Goal: Book appointment/travel/reservation

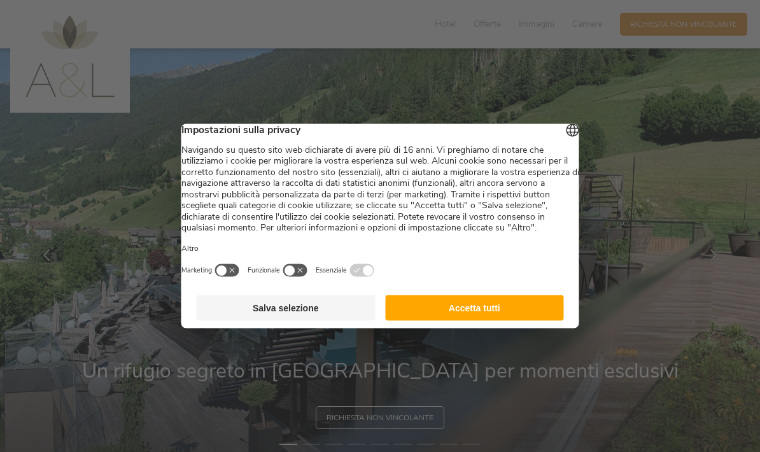
click at [513, 321] on button "Accetta tutti" at bounding box center [474, 307] width 179 height 25
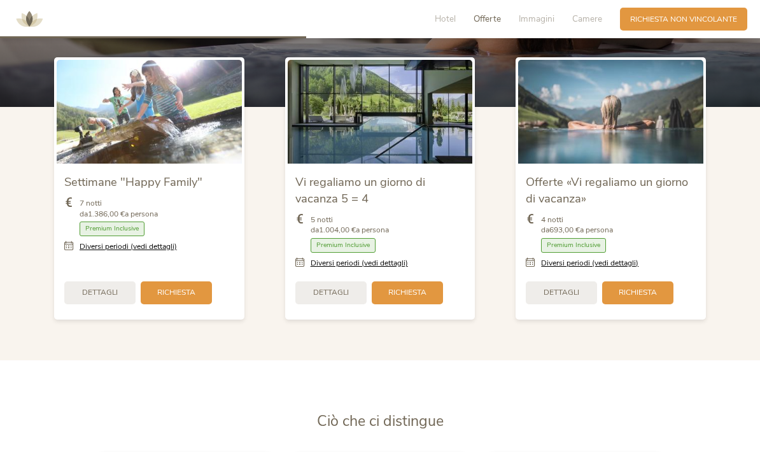
scroll to position [1286, 0]
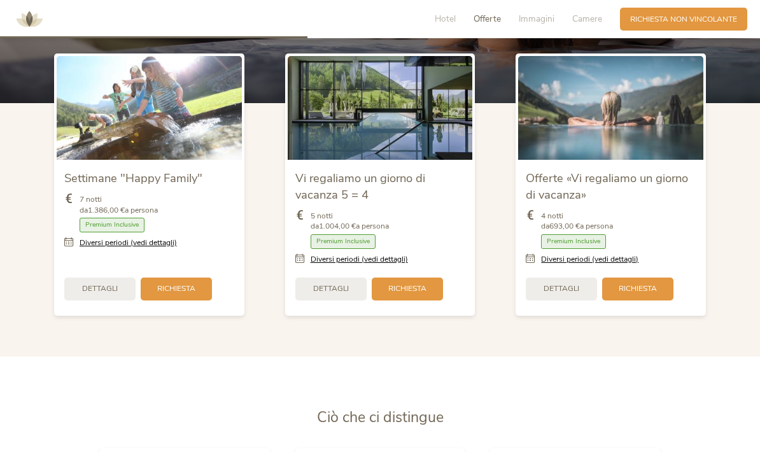
click at [117, 248] on link "Diversi periodi (vedi dettagli)" at bounding box center [128, 242] width 97 height 11
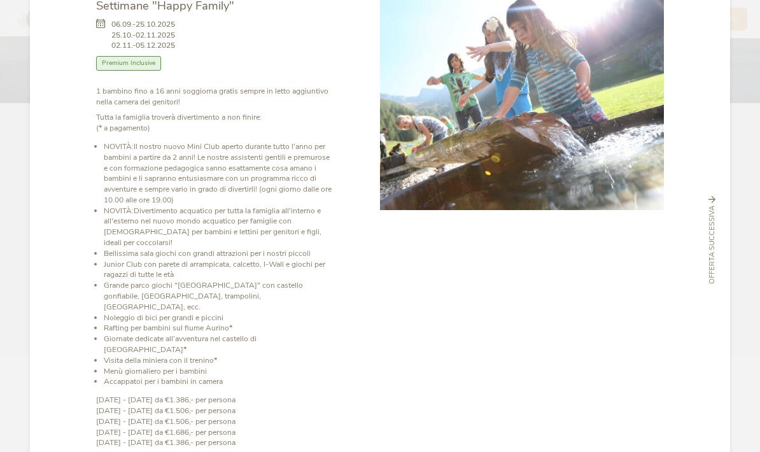
scroll to position [73, 0]
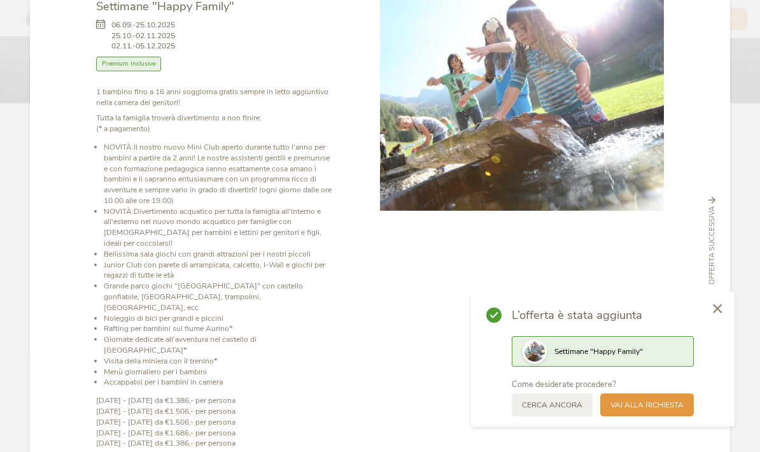
click at [661, 411] on span "Vai alla richiesta" at bounding box center [646, 405] width 73 height 11
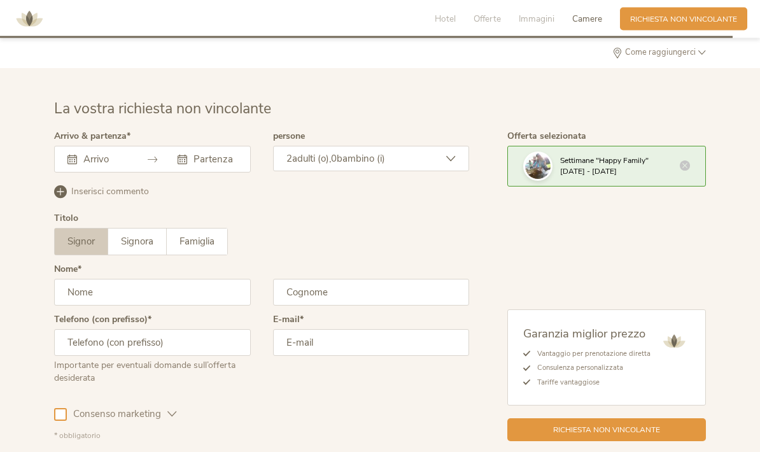
scroll to position [3117, 0]
click at [94, 173] on div "Settembre 2025 Lun Mar Mer Gio Ven Sab Dom 1 2 3 4 5 6 7 8 9 10 11 12 13 14 15 …" at bounding box center [152, 159] width 197 height 27
click at [90, 173] on div "Settembre 2025 Lun Mar Mer Gio Ven Sab Dom 1 2 3 4 5 6 7 8 9 10 11 12 13 14 15 …" at bounding box center [152, 159] width 197 height 27
click at [76, 164] on icon at bounding box center [72, 160] width 10 height 10
click at [94, 173] on div "Questo campo non può essere lasciato vuoto. Settembre 2025 Lun Mar Mer Gio Ven …" at bounding box center [152, 159] width 197 height 27
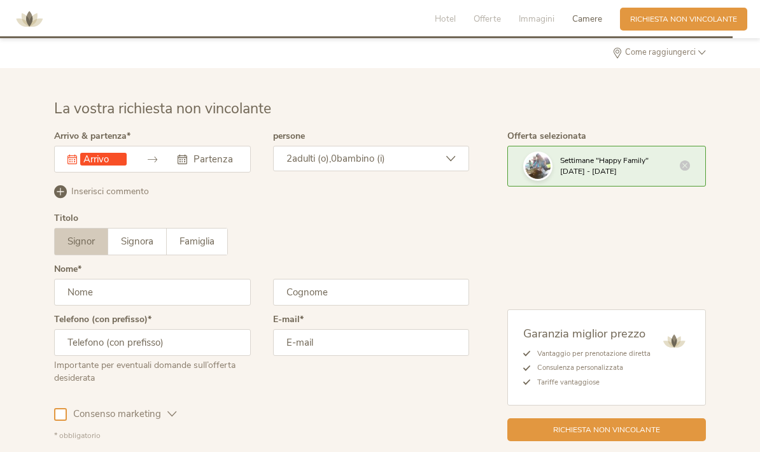
click at [93, 166] on input "text" at bounding box center [103, 159] width 46 height 13
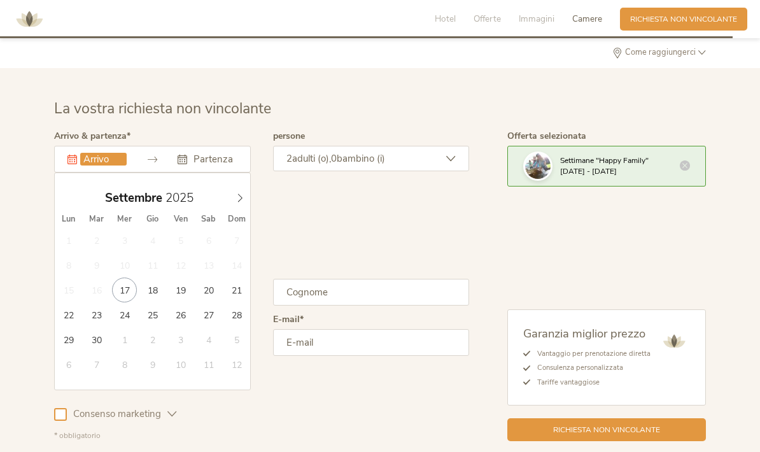
type input "23.09.2025"
click at [219, 166] on input "text" at bounding box center [213, 159] width 46 height 13
click at [216, 166] on input "text" at bounding box center [213, 159] width 46 height 13
click at [215, 166] on input "text" at bounding box center [213, 159] width 46 height 13
click at [186, 164] on icon at bounding box center [183, 160] width 10 height 10
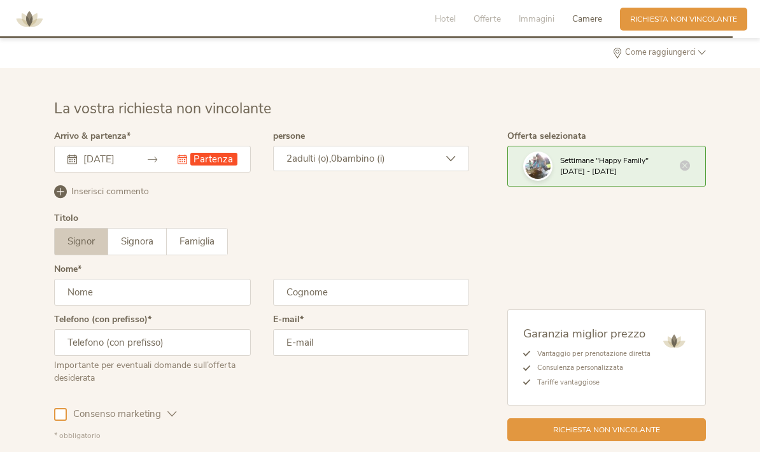
click at [218, 166] on input "text" at bounding box center [213, 159] width 46 height 13
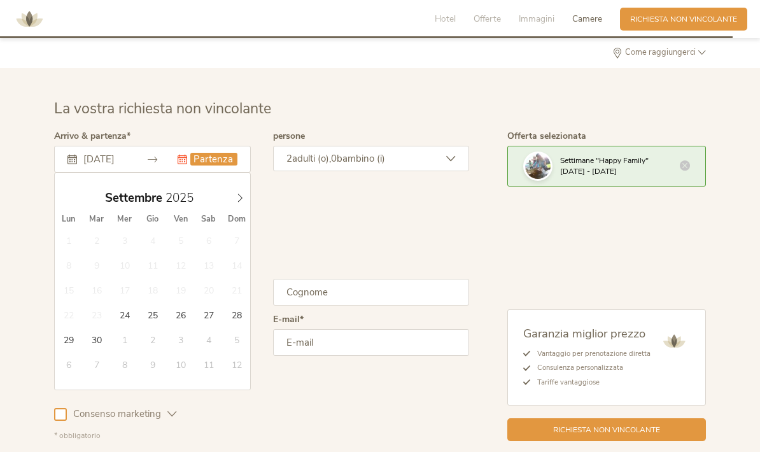
type input "30.09.2025"
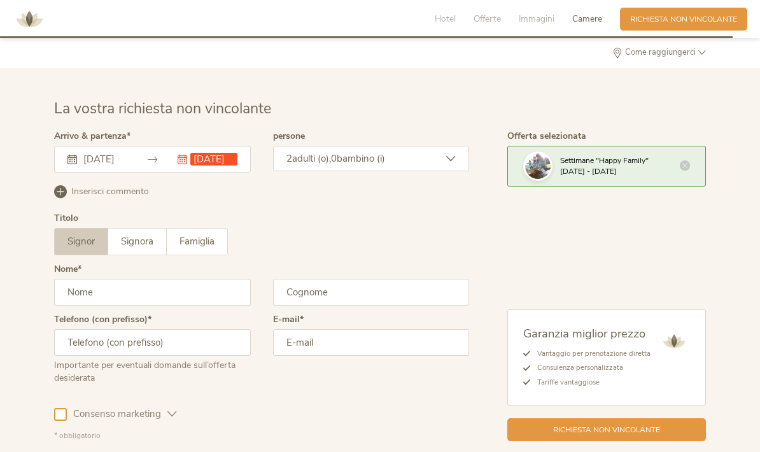
click at [191, 173] on div "23.09.2025 30.09.2025 Questo campo non può essere lasciato vuoto. Settembre 202…" at bounding box center [152, 159] width 197 height 27
click at [246, 250] on div "Titolo Signor Signora Famiglia Signor Signora Famiglia" at bounding box center [261, 239] width 415 height 51
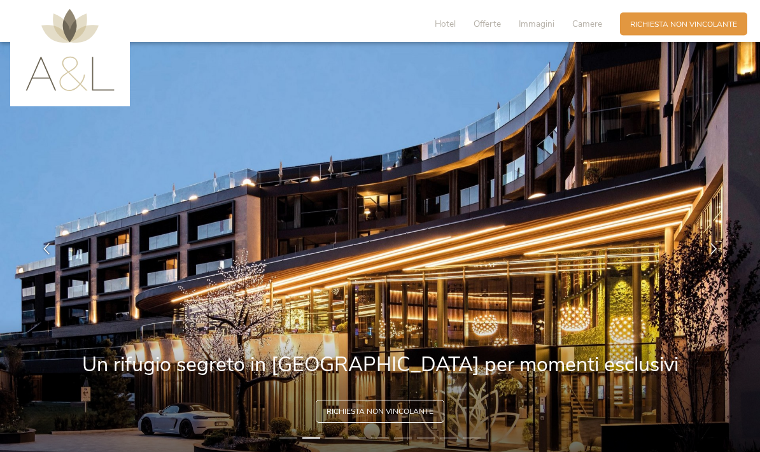
scroll to position [0, 0]
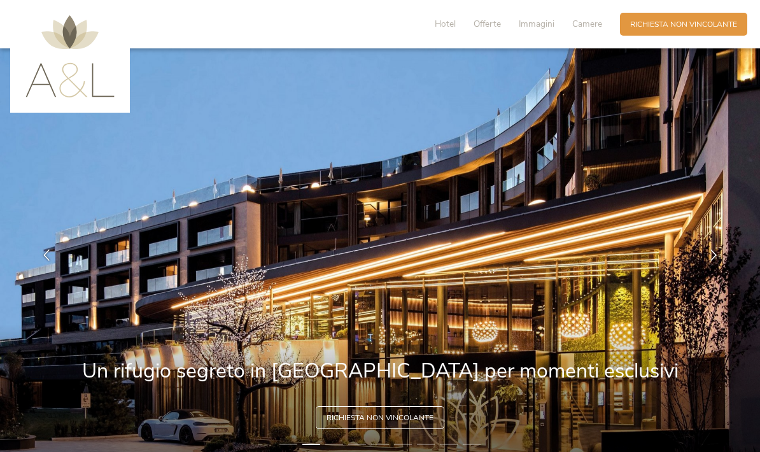
click at [441, 25] on span "Hotel" at bounding box center [445, 24] width 21 height 12
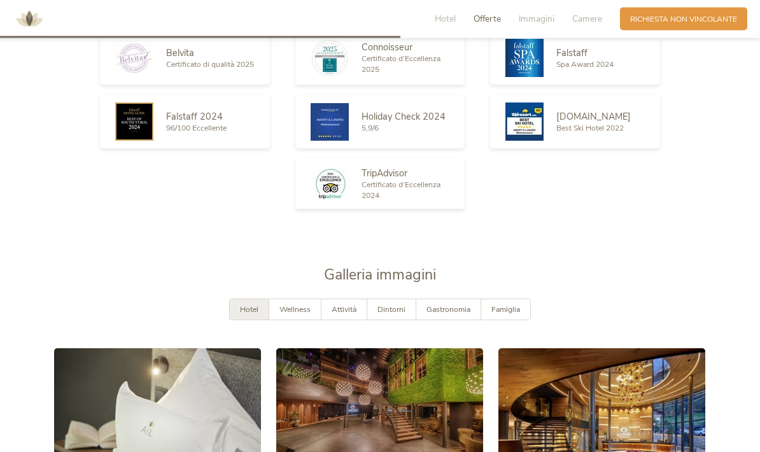
scroll to position [1700, 0]
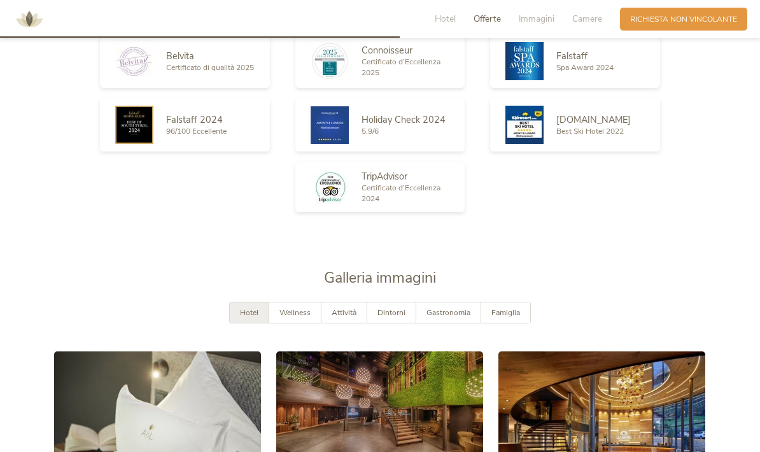
click at [440, 25] on span "Hotel" at bounding box center [445, 19] width 21 height 12
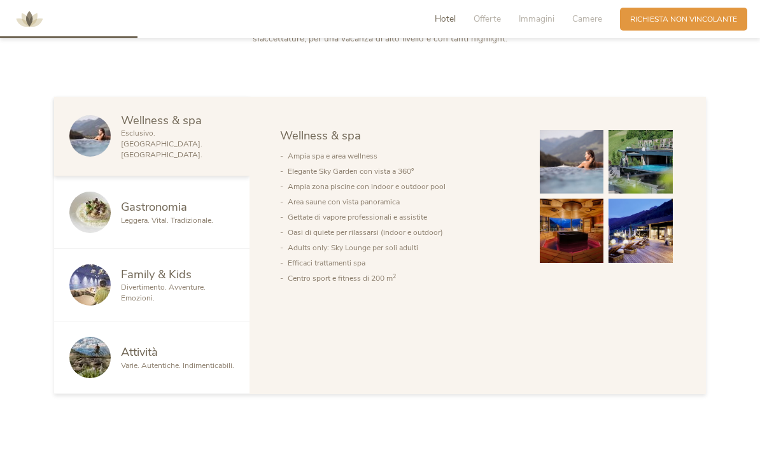
scroll to position [548, 0]
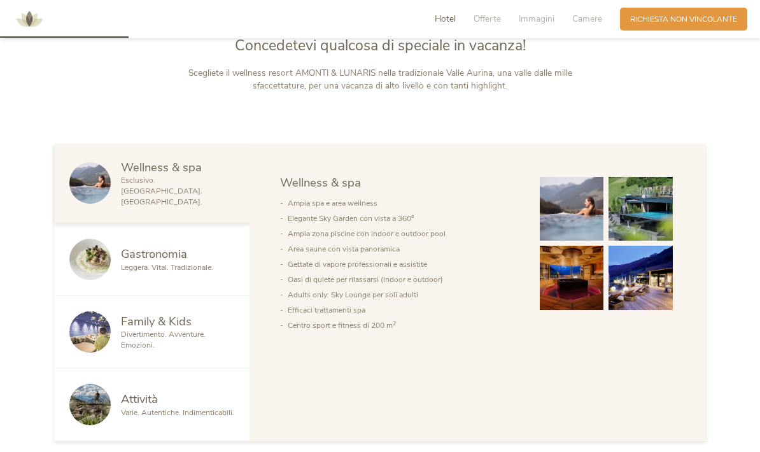
click at [586, 18] on span "Camere" at bounding box center [587, 19] width 30 height 12
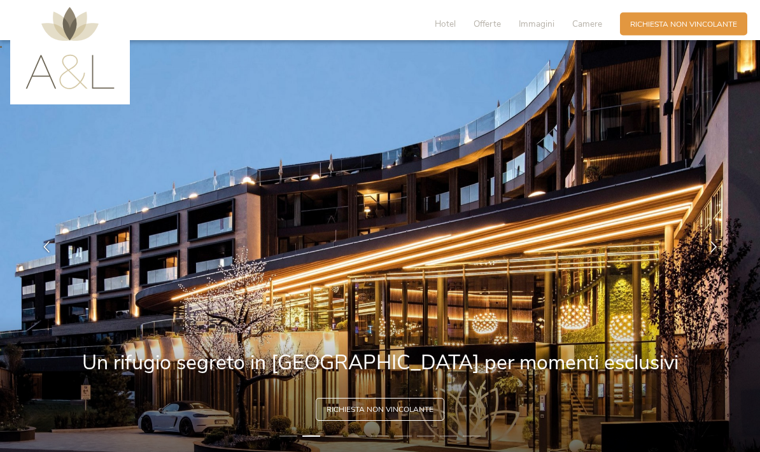
scroll to position [0, 0]
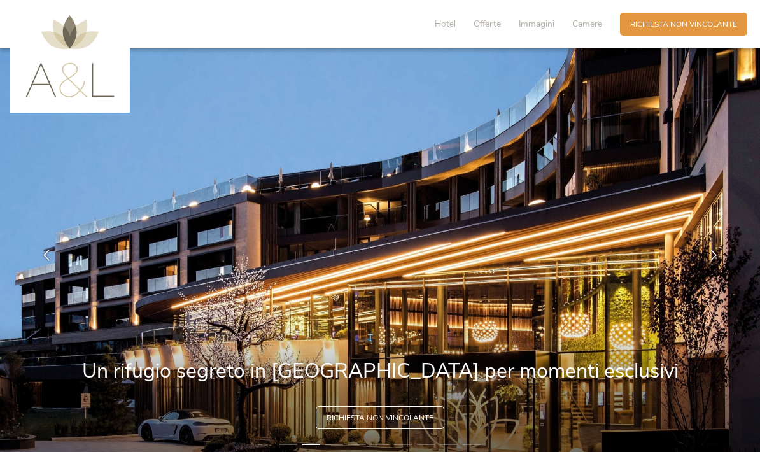
click at [74, 71] on img at bounding box center [69, 56] width 89 height 82
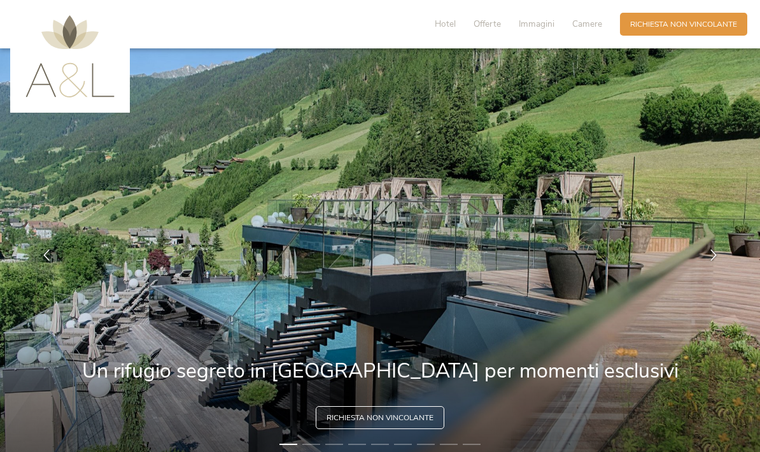
click at [682, 25] on span "Richiesta non vincolante" at bounding box center [683, 24] width 107 height 11
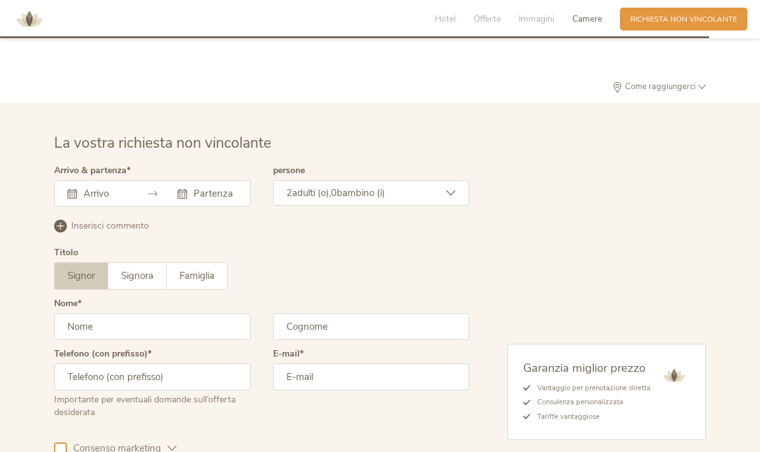
scroll to position [3188, 0]
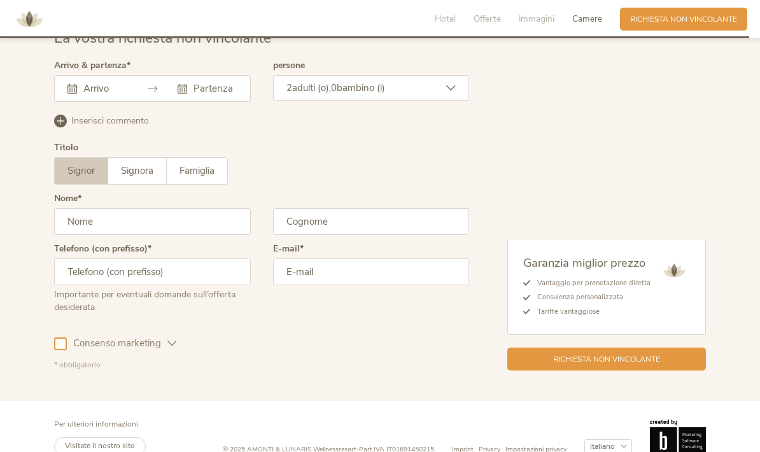
click at [531, 21] on span "Immagini" at bounding box center [537, 19] width 36 height 12
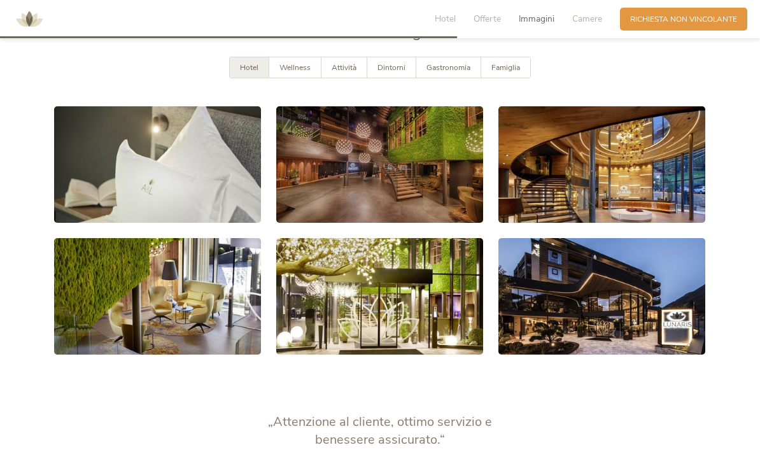
click at [480, 22] on span "Offerte" at bounding box center [487, 19] width 27 height 12
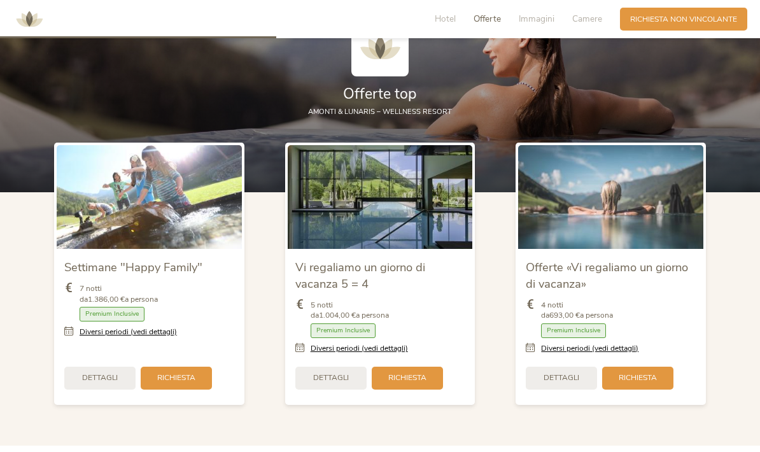
scroll to position [1167, 0]
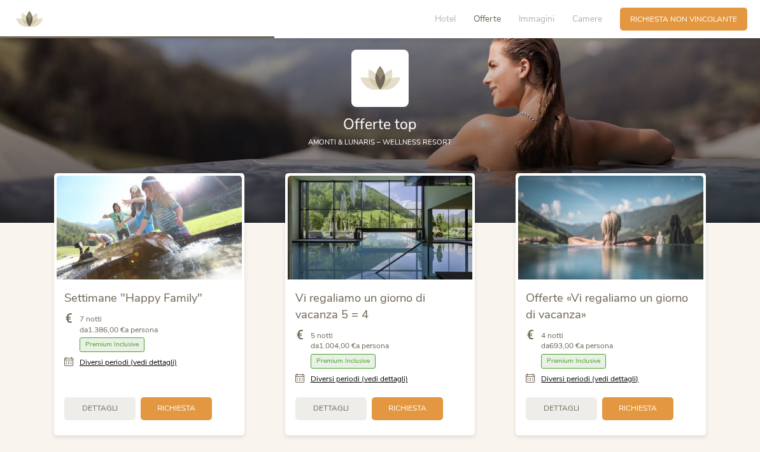
click at [540, 18] on span "Immagini" at bounding box center [537, 19] width 36 height 12
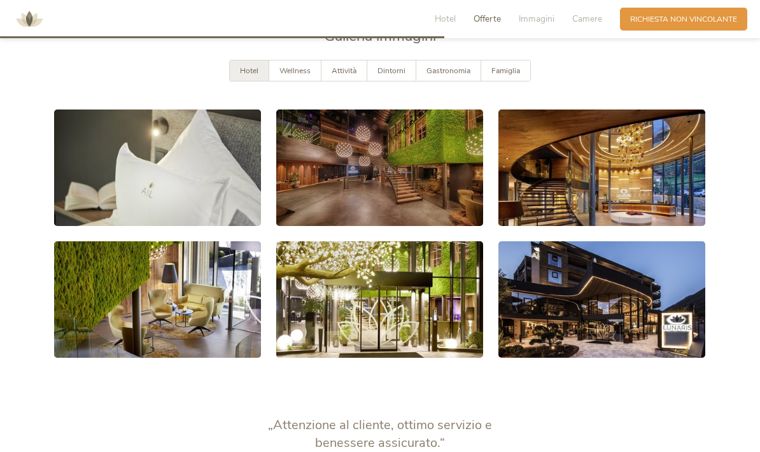
scroll to position [1945, 0]
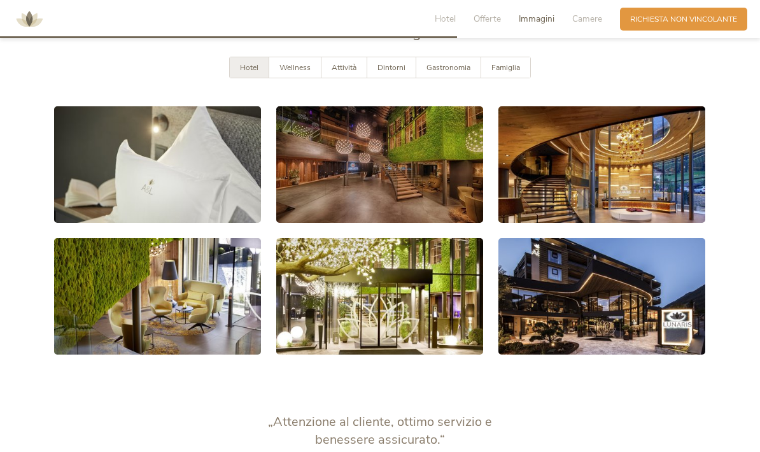
click at [438, 22] on span "Hotel" at bounding box center [445, 19] width 21 height 12
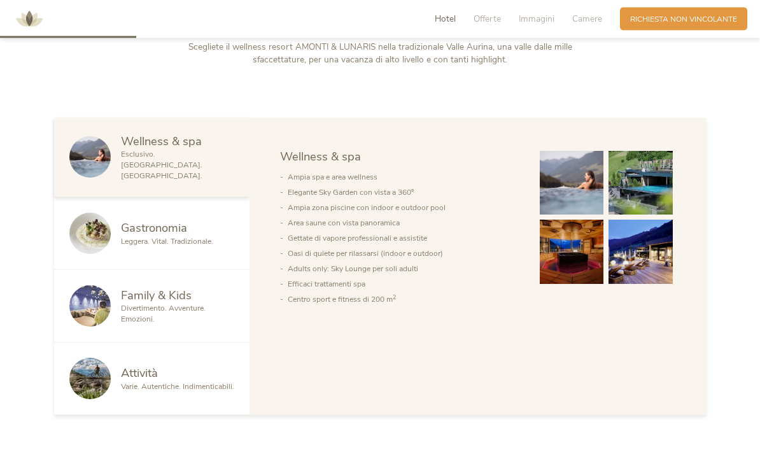
scroll to position [582, 0]
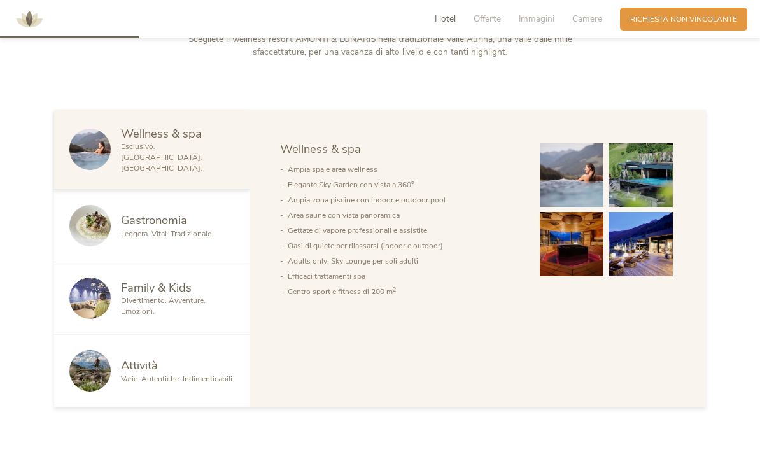
click at [178, 173] on span "Esclusivo. [GEOGRAPHIC_DATA]. [GEOGRAPHIC_DATA]." at bounding box center [161, 157] width 81 height 32
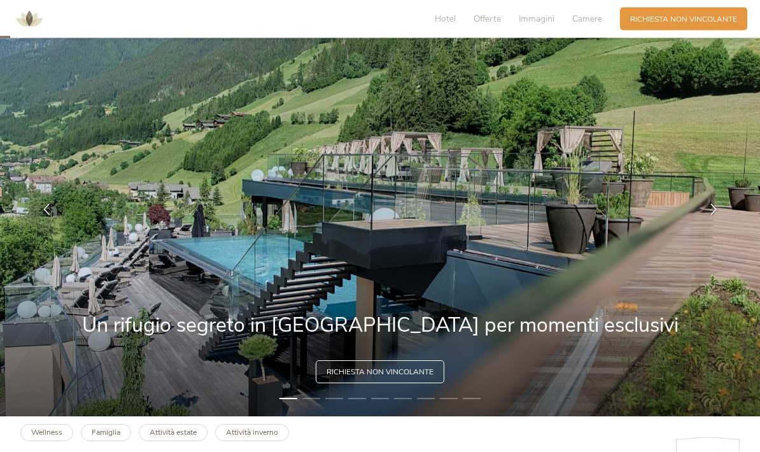
scroll to position [45, 0]
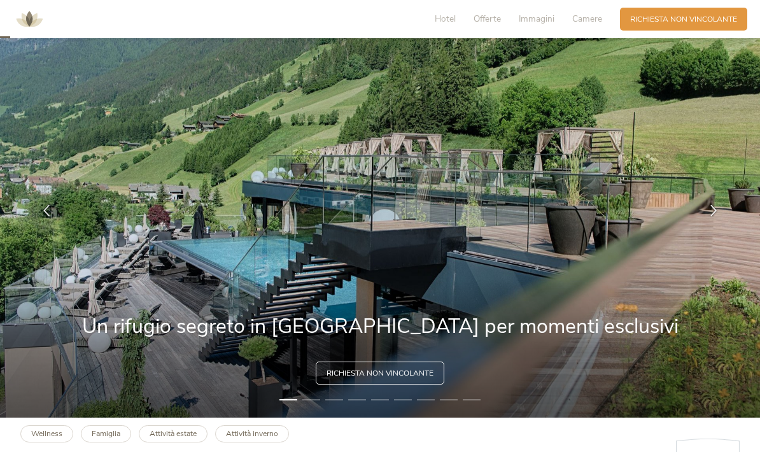
click at [722, 260] on img at bounding box center [380, 211] width 760 height 414
click at [668, 280] on img at bounding box center [380, 211] width 760 height 414
click at [668, 278] on img at bounding box center [380, 211] width 760 height 414
click at [665, 276] on img at bounding box center [380, 211] width 760 height 414
click at [663, 272] on img at bounding box center [380, 211] width 760 height 414
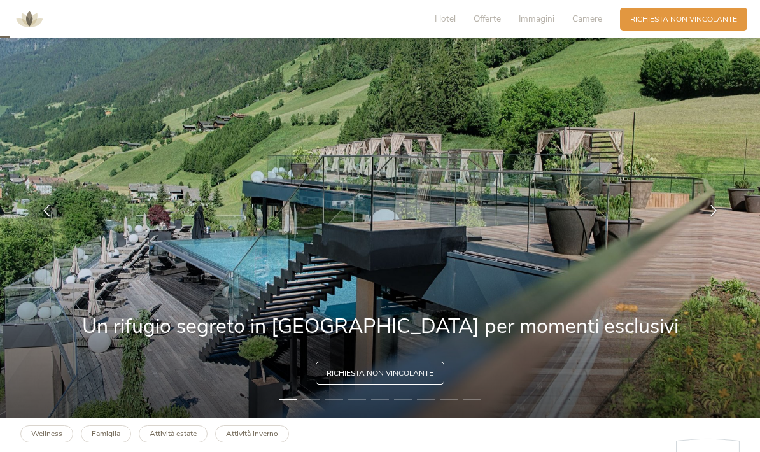
click at [36, 25] on img at bounding box center [29, 19] width 38 height 38
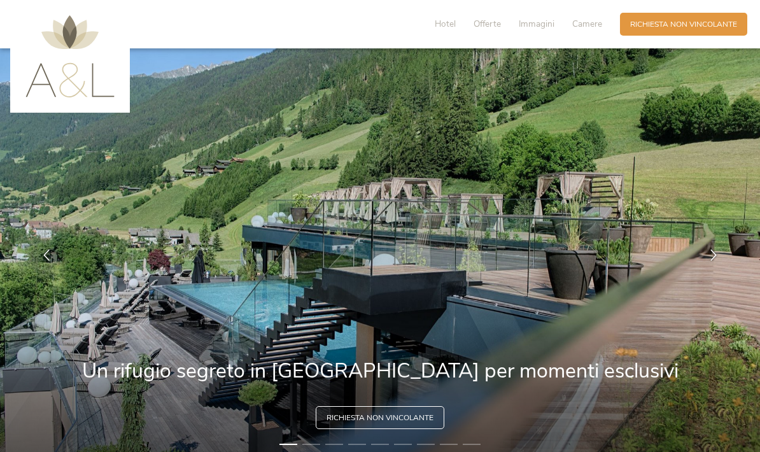
click at [77, 73] on img at bounding box center [69, 56] width 89 height 82
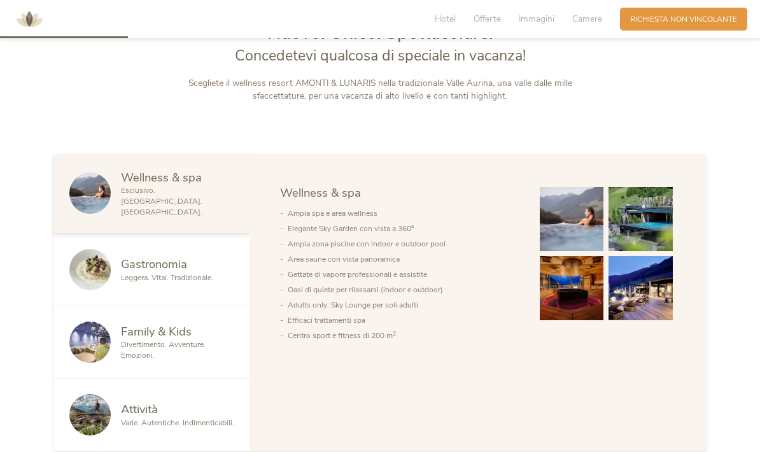
scroll to position [535, 0]
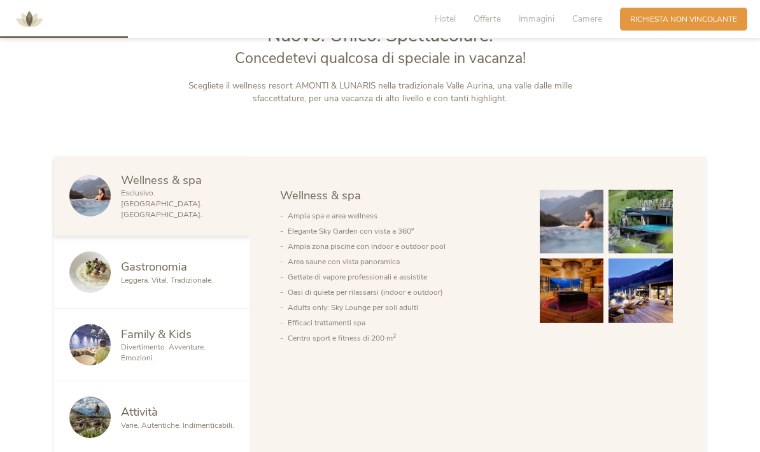
click at [171, 274] on span "Gastronomia" at bounding box center [154, 266] width 66 height 16
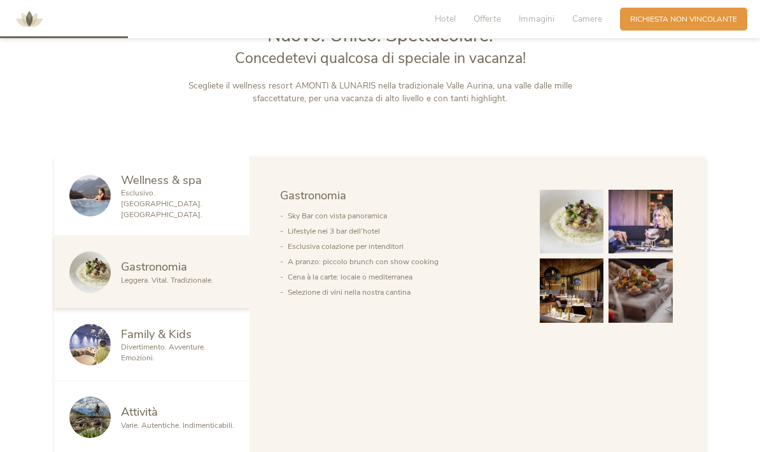
click at [187, 363] on span "Divertimento. Avventure. Emozioni." at bounding box center [163, 352] width 85 height 21
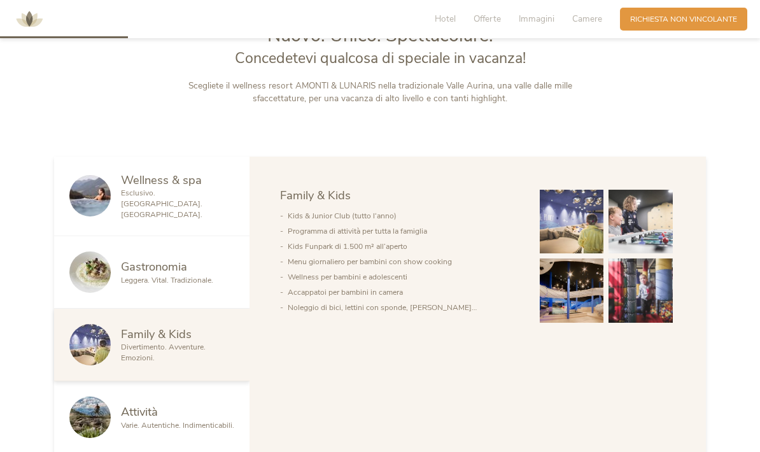
click at [174, 451] on div "Attività Varie. Autentiche. Indimenticabili." at bounding box center [151, 417] width 195 height 73
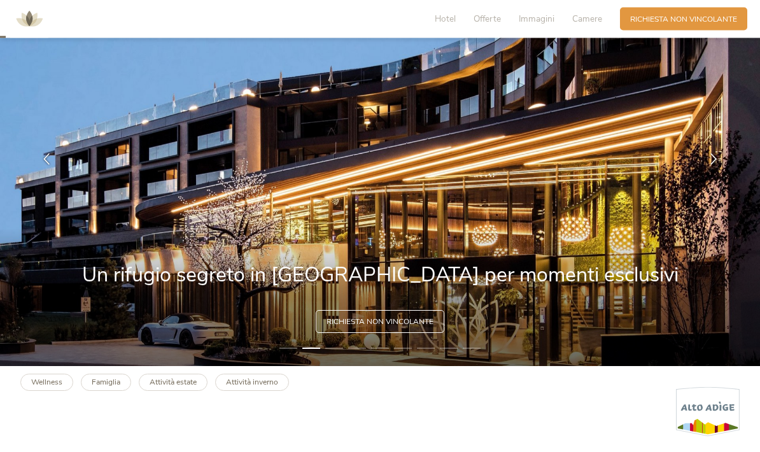
scroll to position [0, 0]
